Goal: Task Accomplishment & Management: Manage account settings

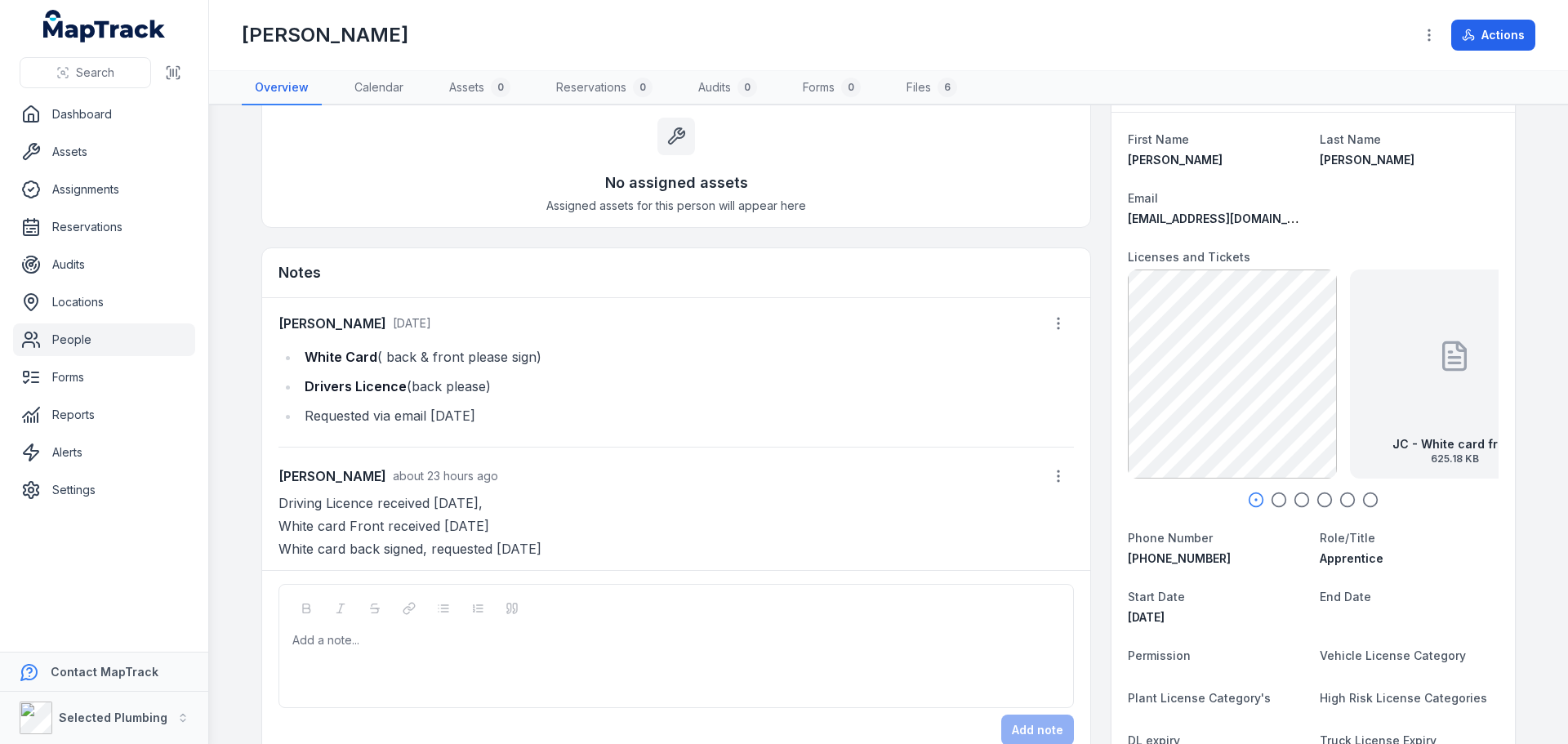
scroll to position [164, 0]
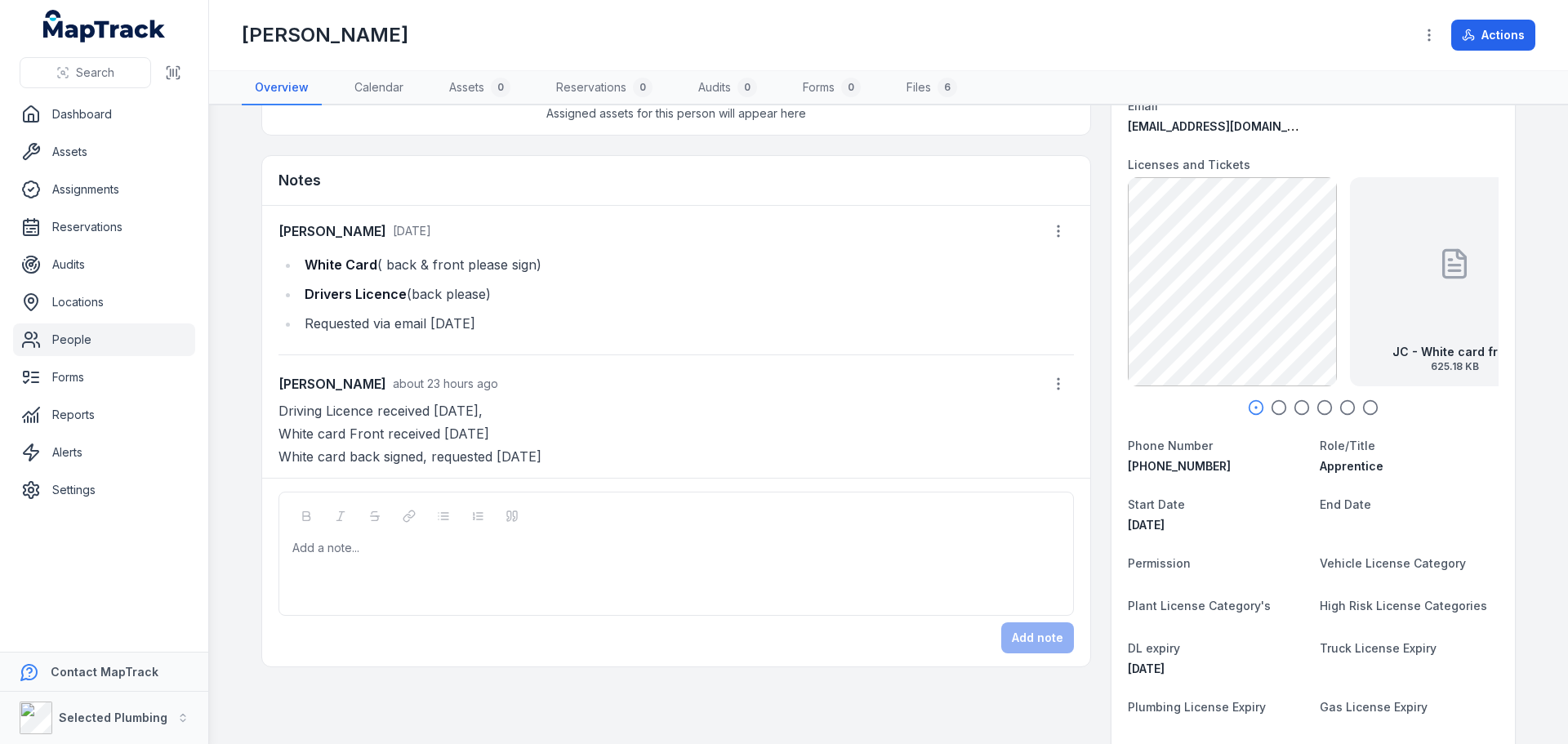
drag, startPoint x: 562, startPoint y: 456, endPoint x: 257, endPoint y: 459, distance: 305.0
click at [262, 459] on div "[PERSON_NAME] [DATE] White Card ( back & front please sign) Drivers Licence (ba…" at bounding box center [675, 341] width 828 height 272
copy p "White card back signed, requested [DATE]"
click at [328, 547] on div at bounding box center [676, 549] width 767 height 17
click at [1043, 634] on button "Add note" at bounding box center [1037, 639] width 73 height 31
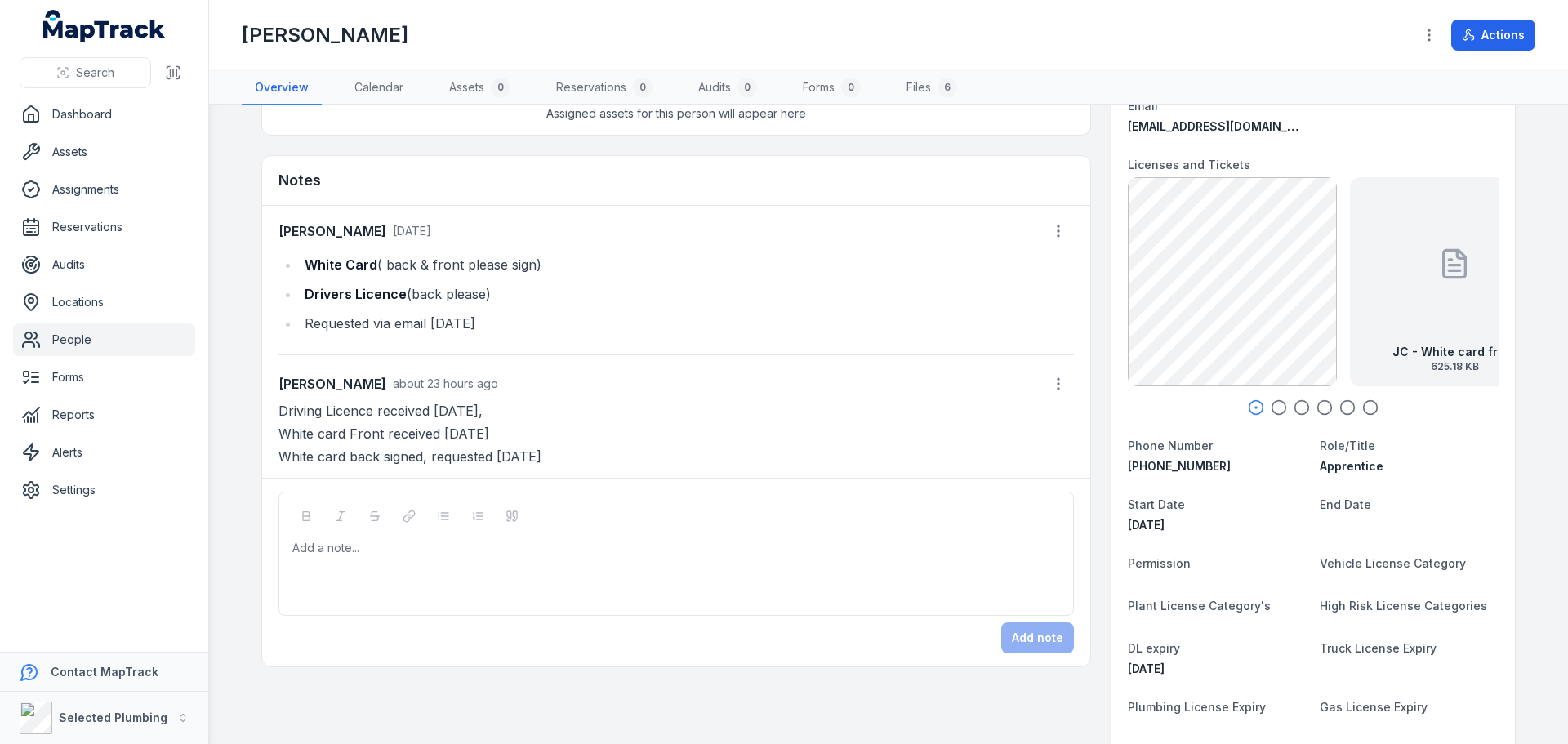
scroll to position [39, 0]
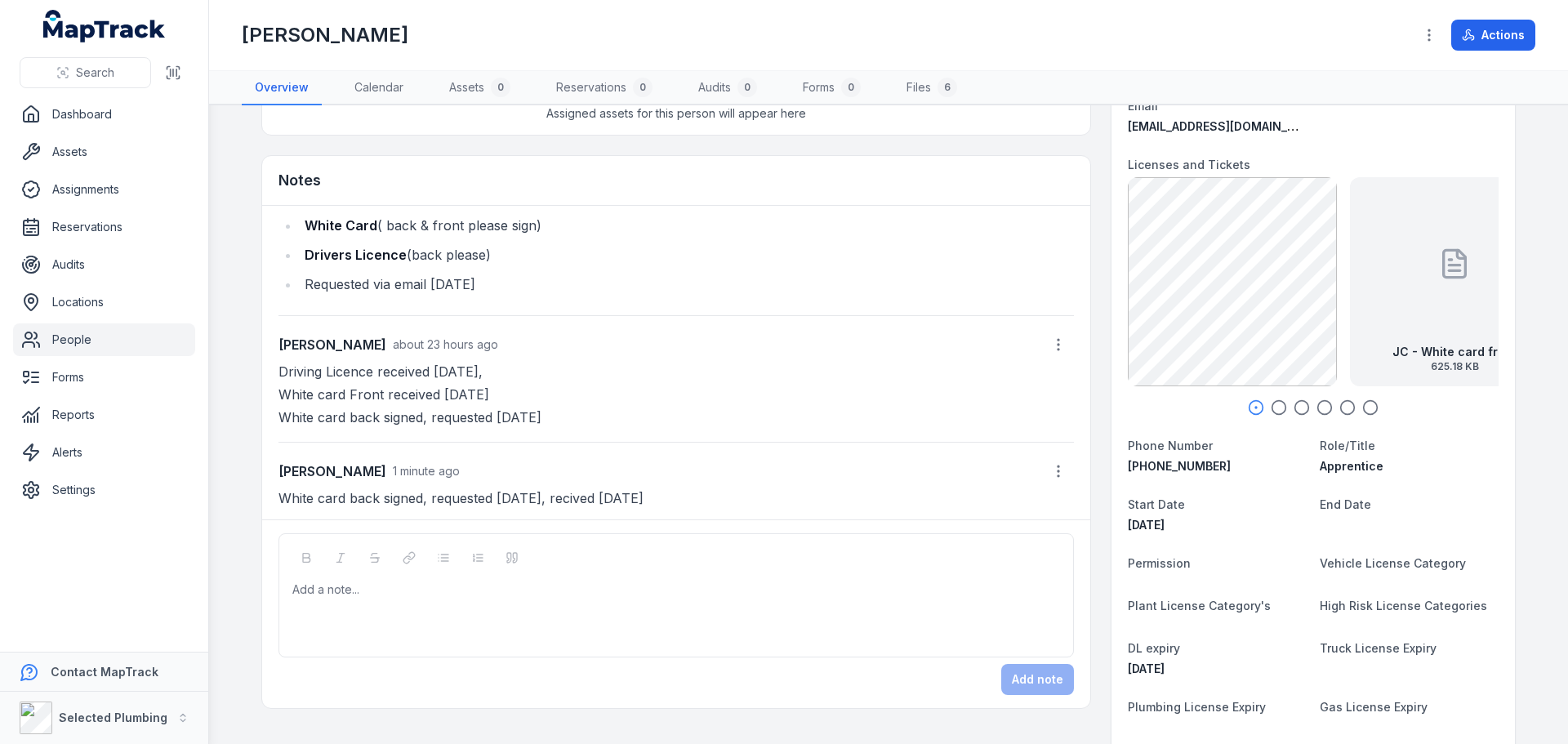
click at [86, 336] on link "People" at bounding box center [104, 340] width 182 height 32
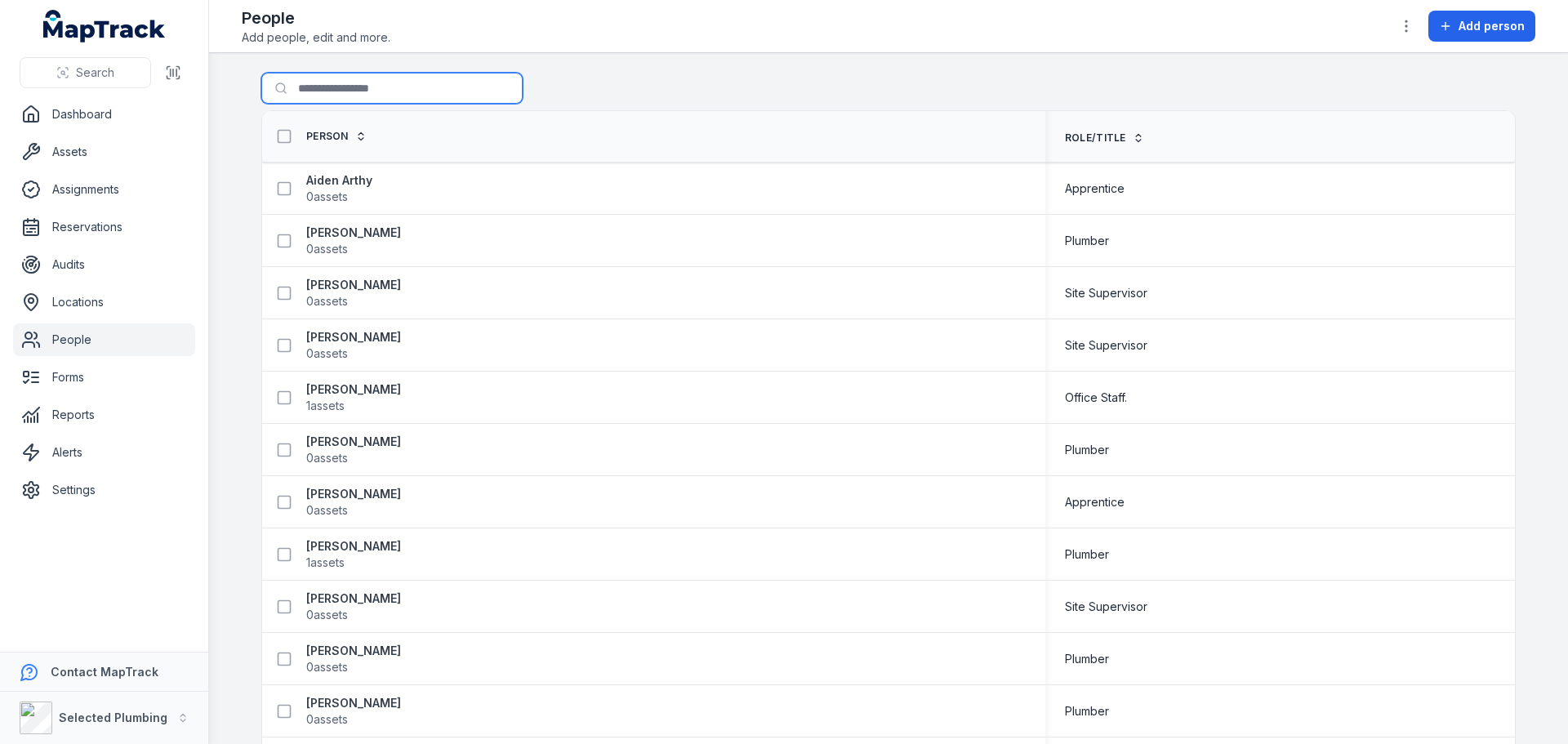
click at [336, 86] on input "Search for people" at bounding box center [391, 89] width 261 height 31
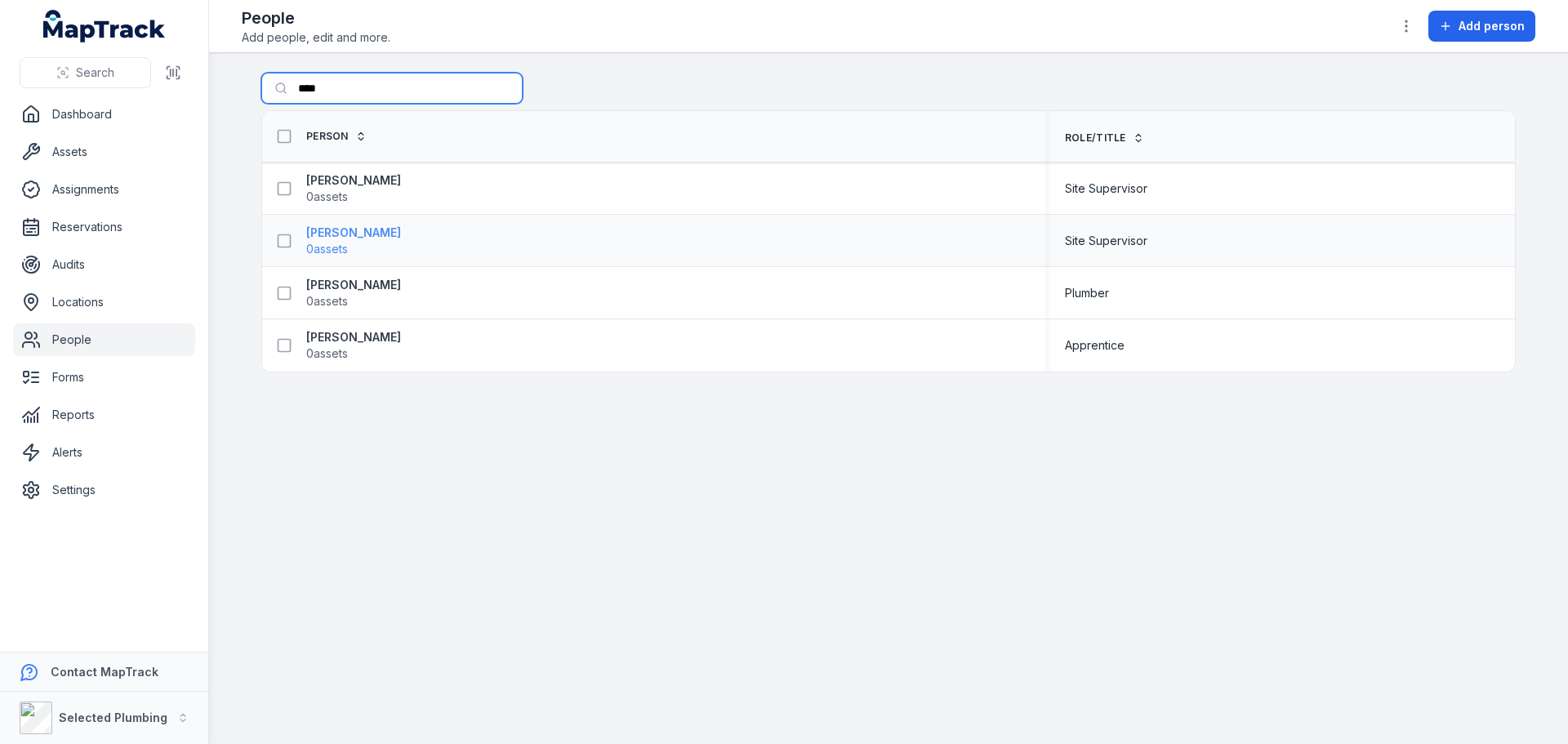
type input "***"
click at [342, 229] on strong "[PERSON_NAME]" at bounding box center [353, 233] width 94 height 17
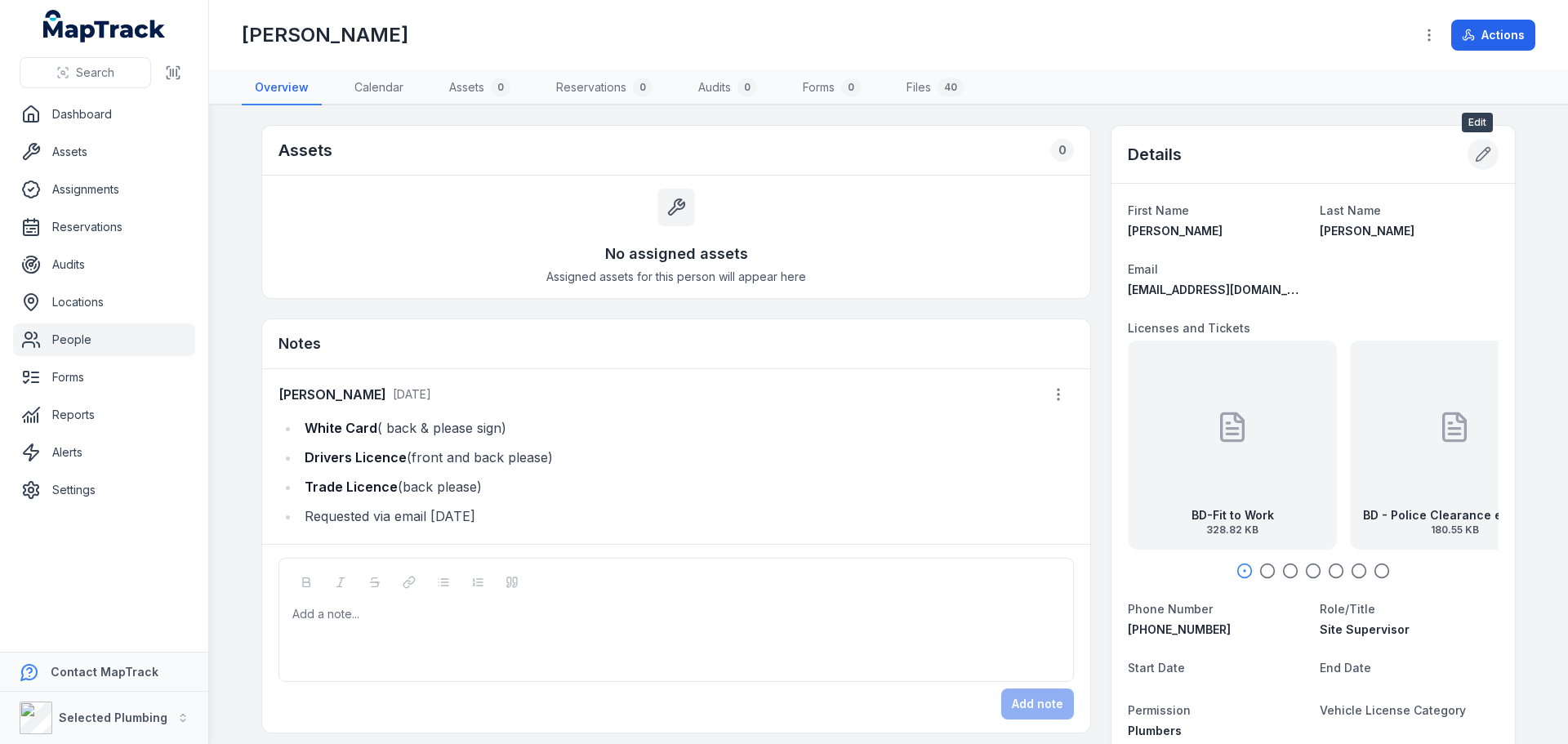
click at [1475, 148] on icon at bounding box center [1483, 155] width 17 height 17
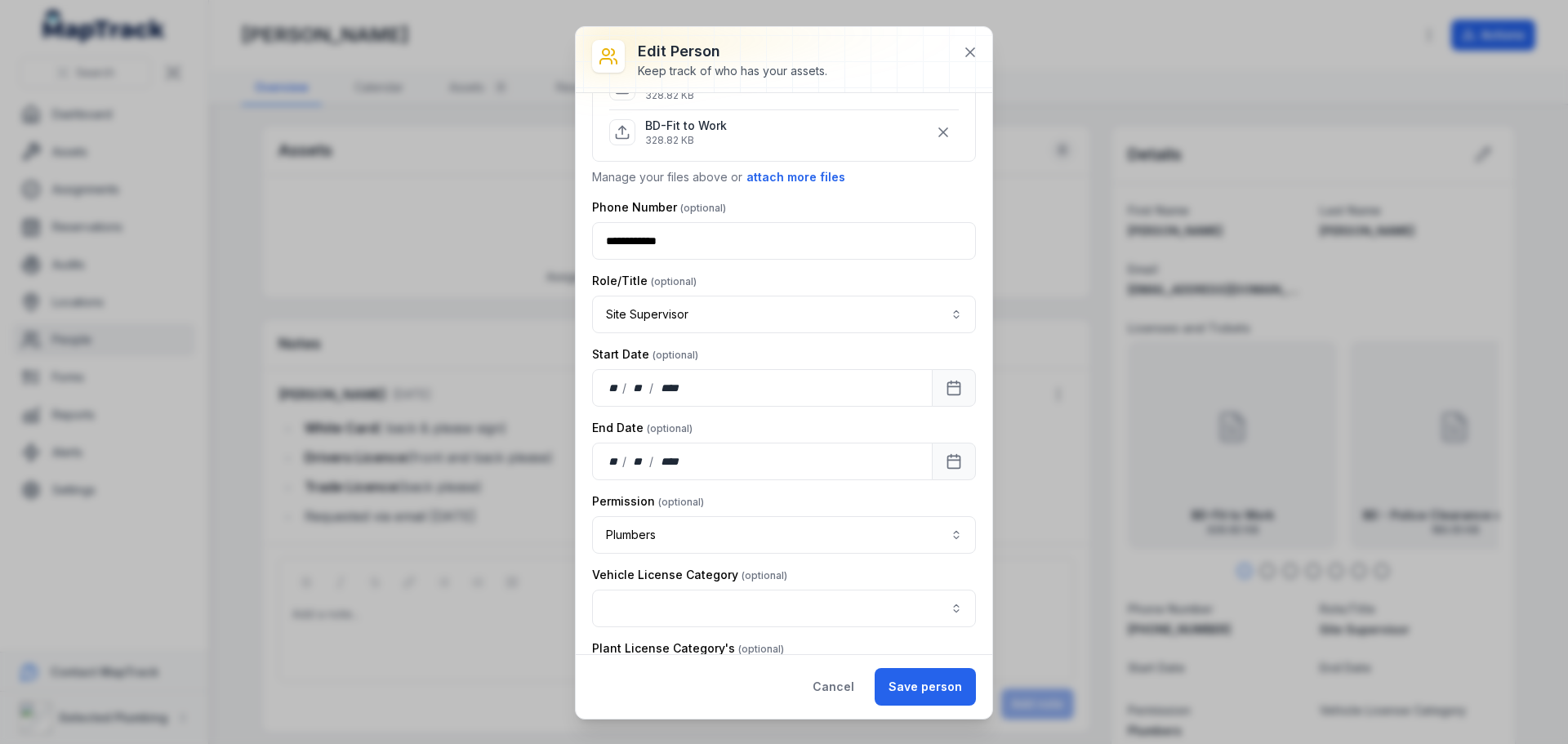
scroll to position [490, 0]
click at [803, 178] on button "attach more files" at bounding box center [796, 178] width 101 height 18
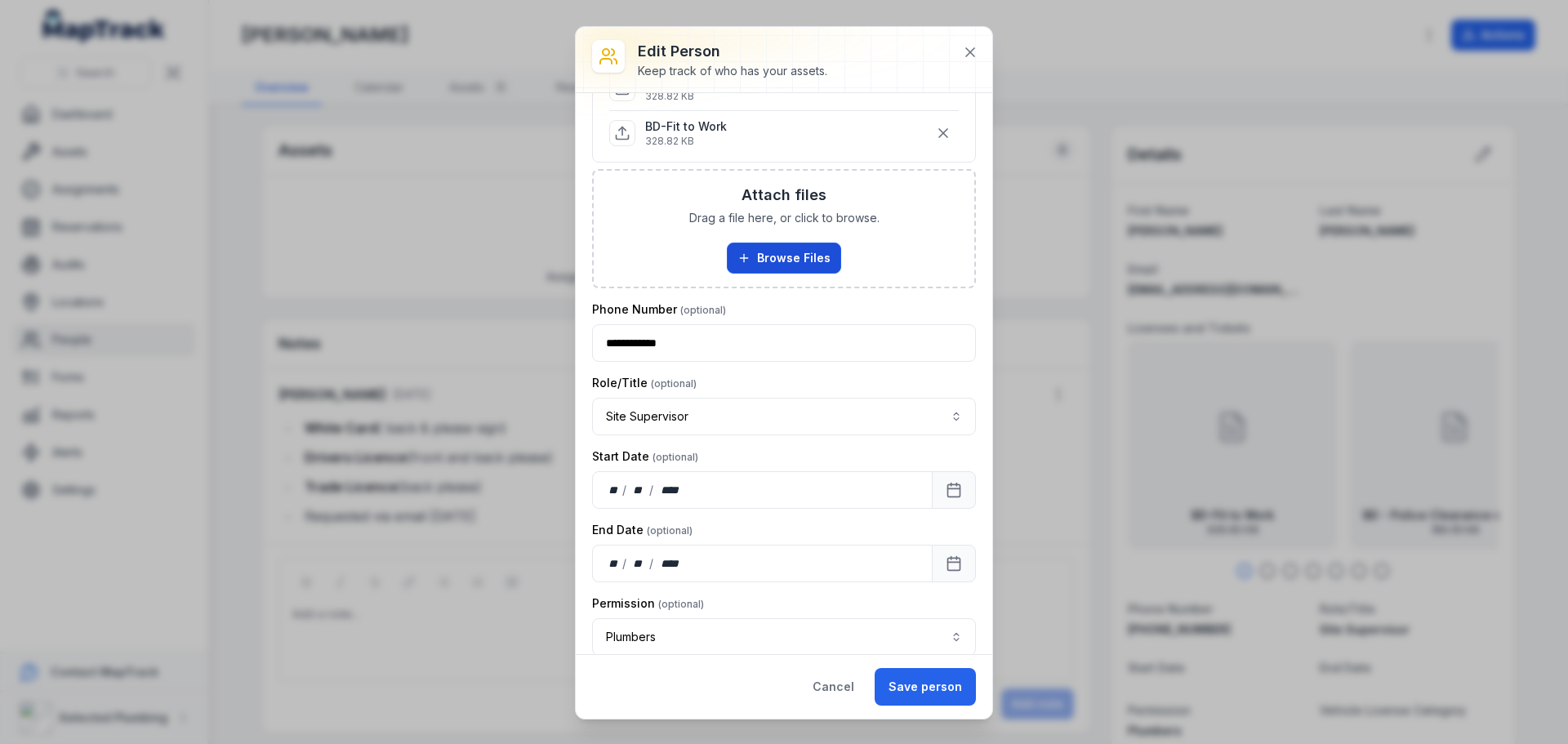
click at [785, 263] on button "Browse Files" at bounding box center [784, 258] width 115 height 31
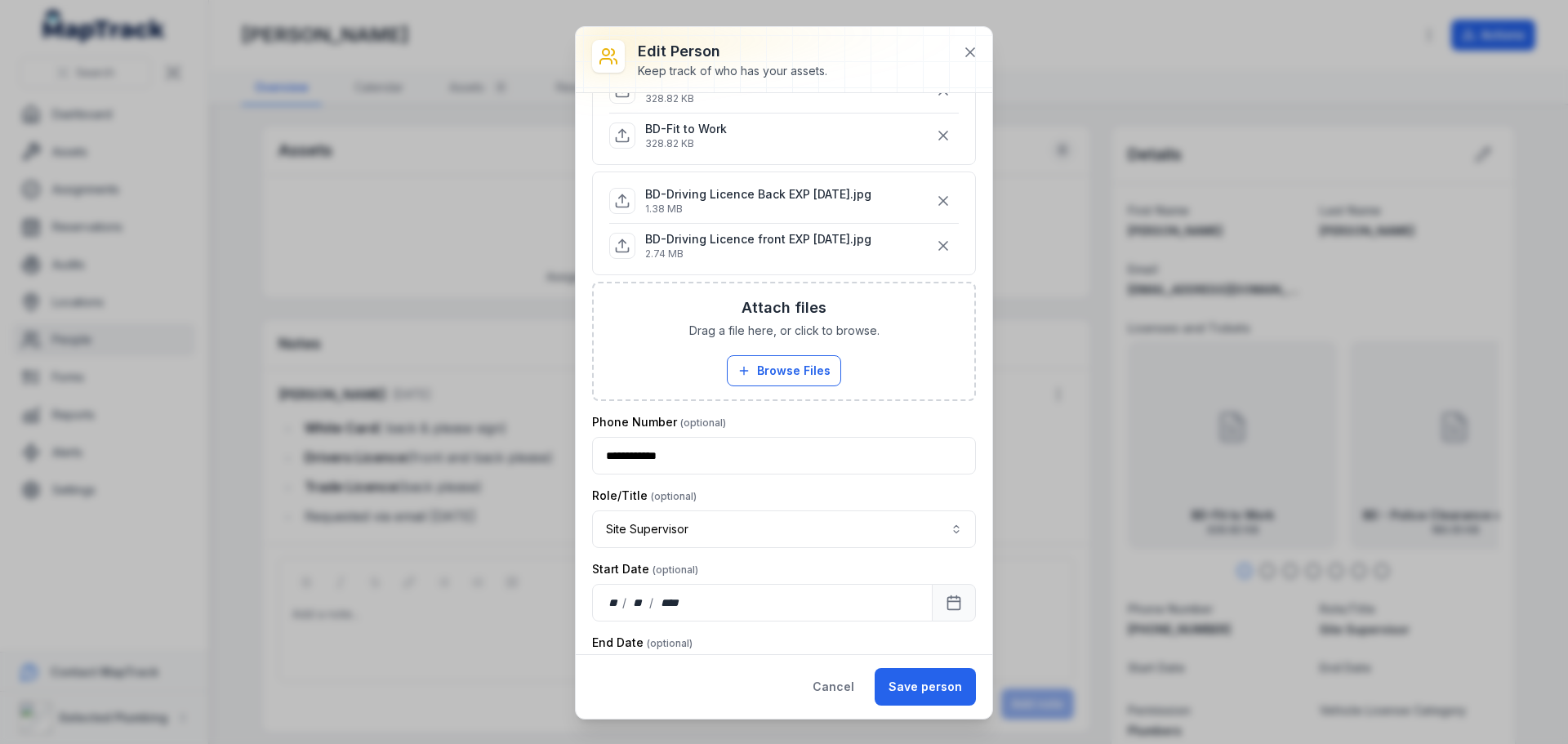
scroll to position [572, 0]
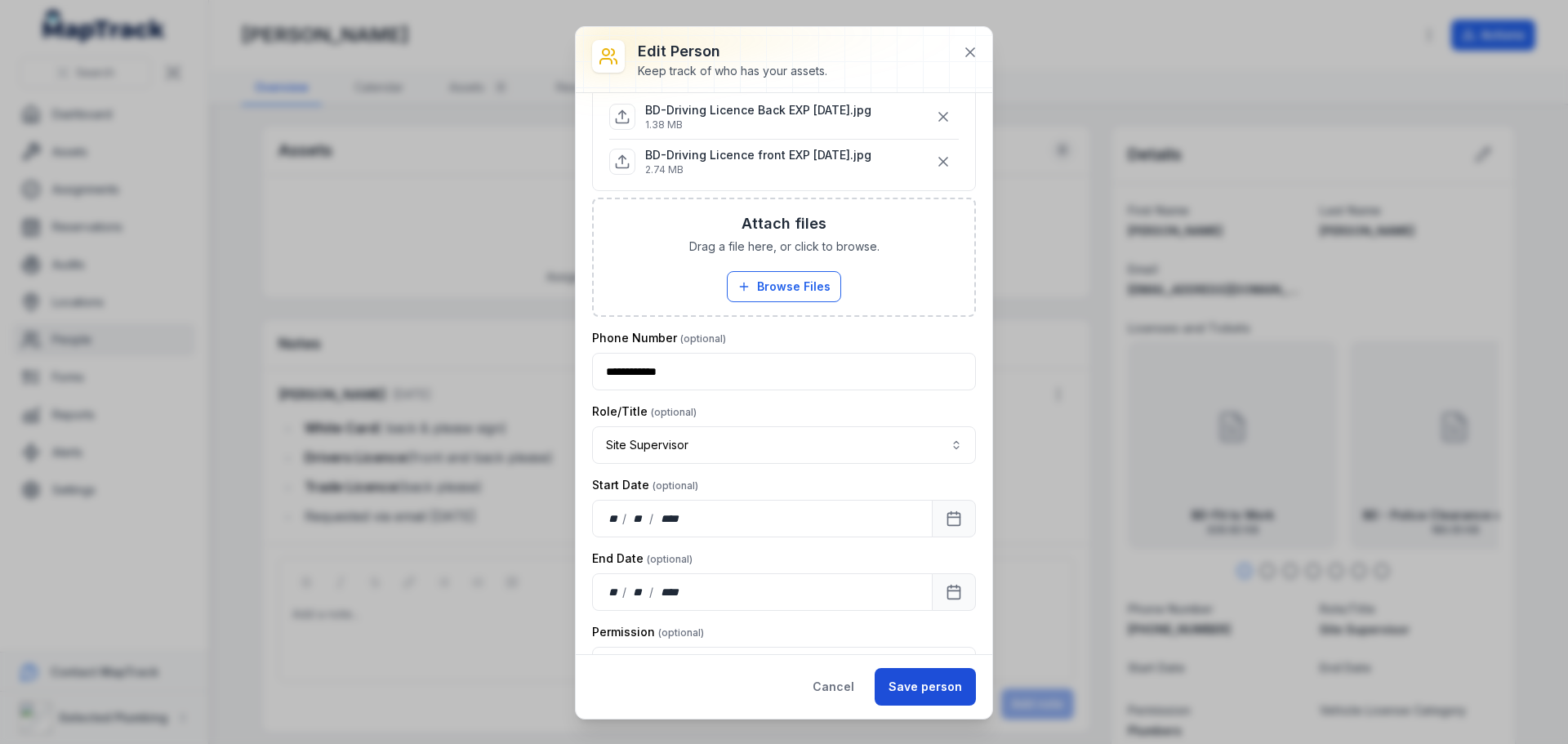
click at [930, 688] on button "Save person" at bounding box center [924, 687] width 101 height 38
